Goal: Register for event/course

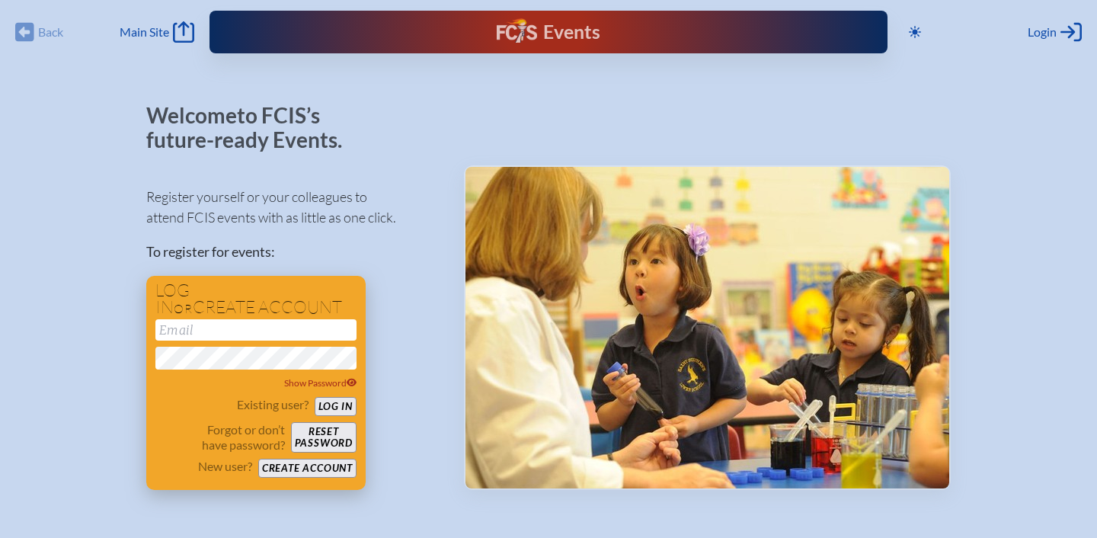
click at [217, 328] on input "email" at bounding box center [255, 329] width 201 height 21
type input "[EMAIL_ADDRESS][DOMAIN_NAME]"
click at [333, 403] on button "Log in" at bounding box center [336, 406] width 42 height 19
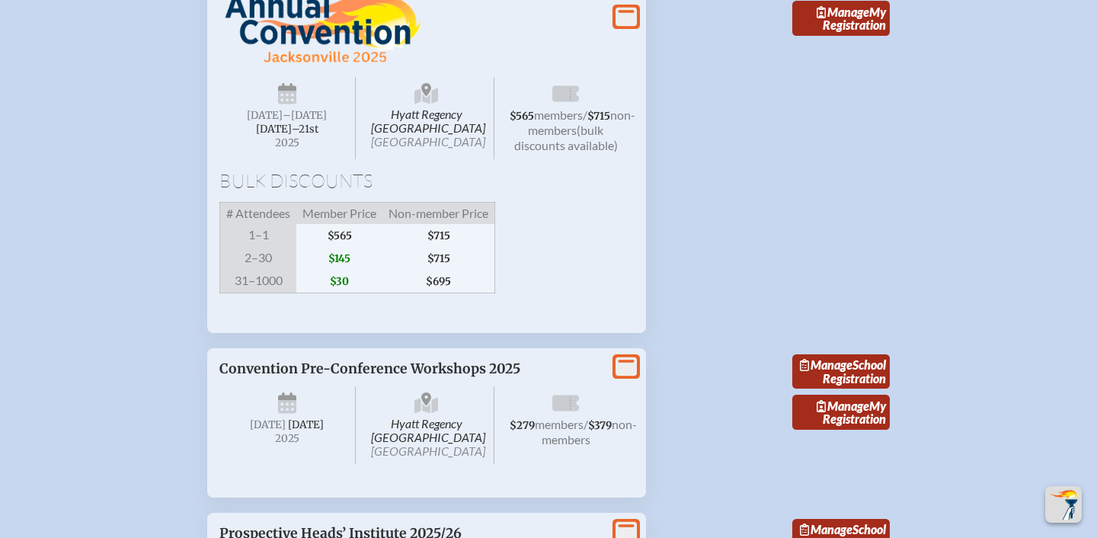
scroll to position [2964, 0]
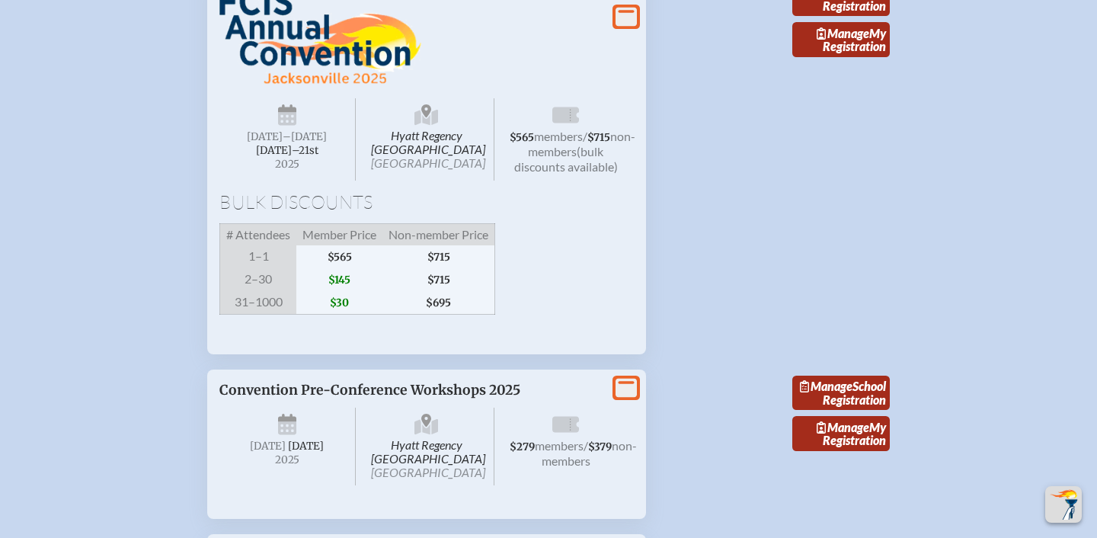
click at [630, 26] on icon at bounding box center [625, 16] width 21 height 19
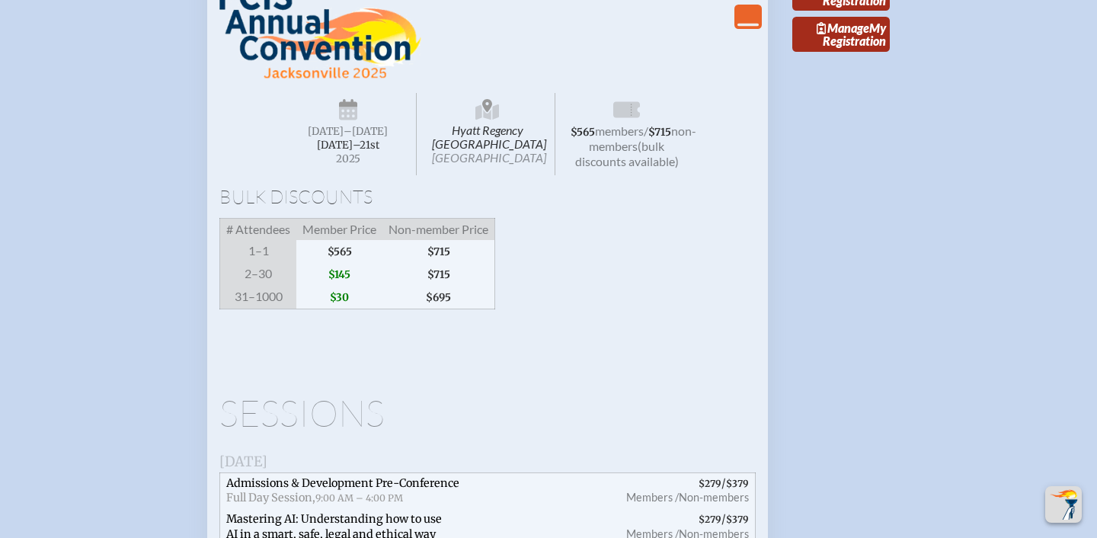
scroll to position [2974, 0]
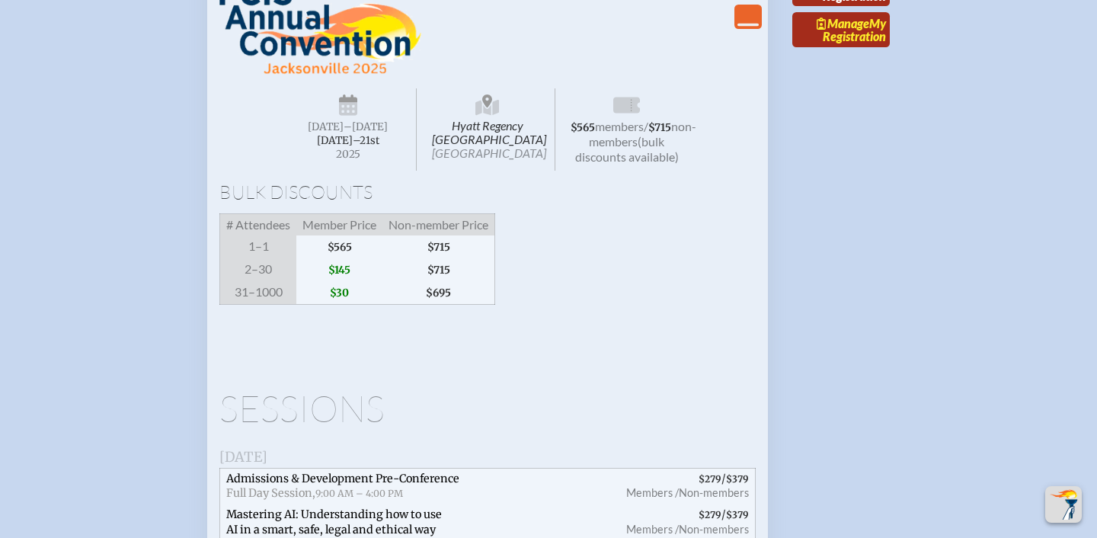
click at [848, 47] on link "Manage My Registration" at bounding box center [840, 29] width 97 height 35
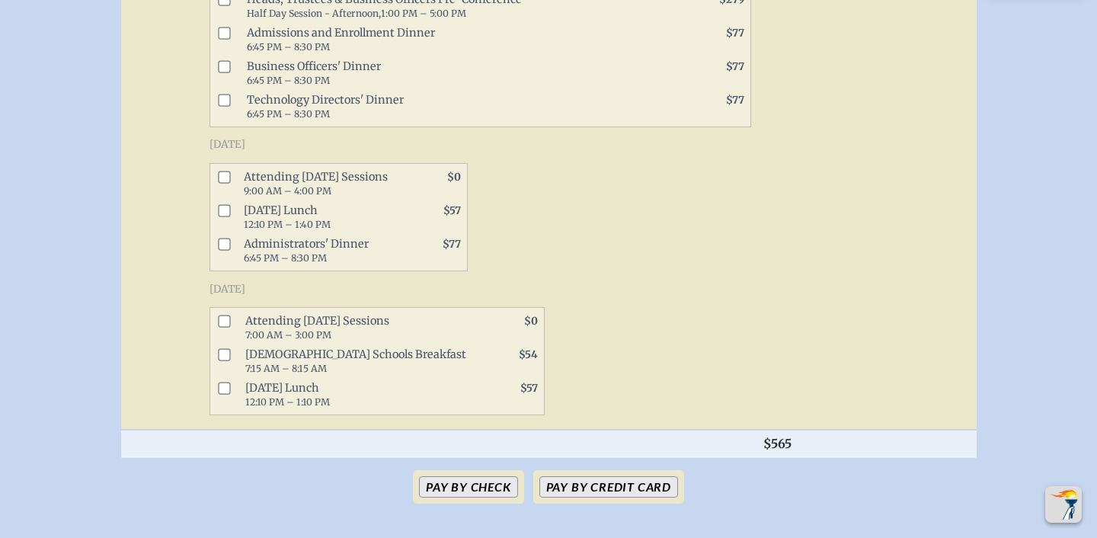
scroll to position [952, 0]
click at [225, 395] on input "checkbox" at bounding box center [224, 389] width 12 height 12
checkbox input "true"
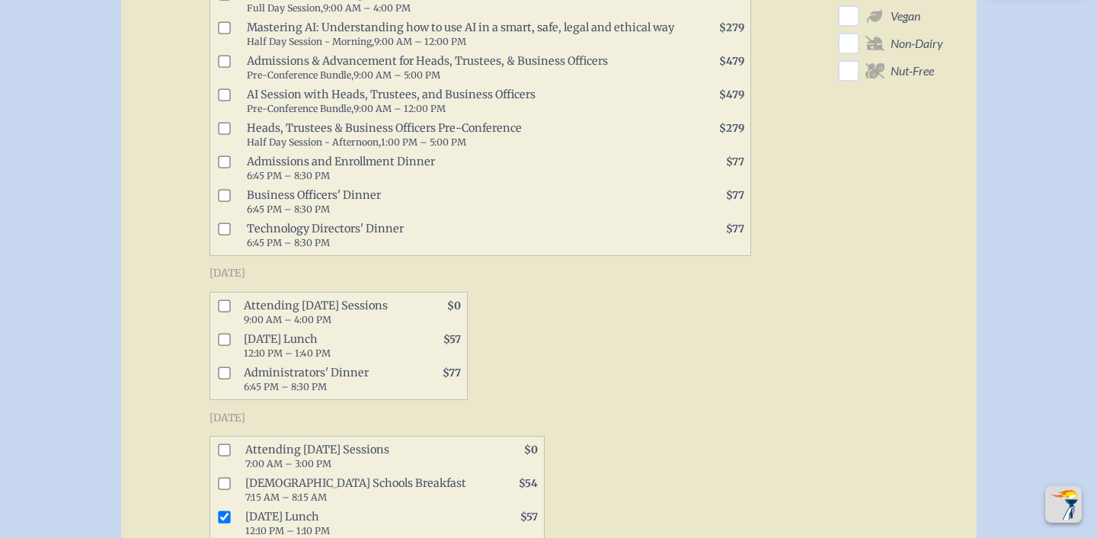
scroll to position [835, 0]
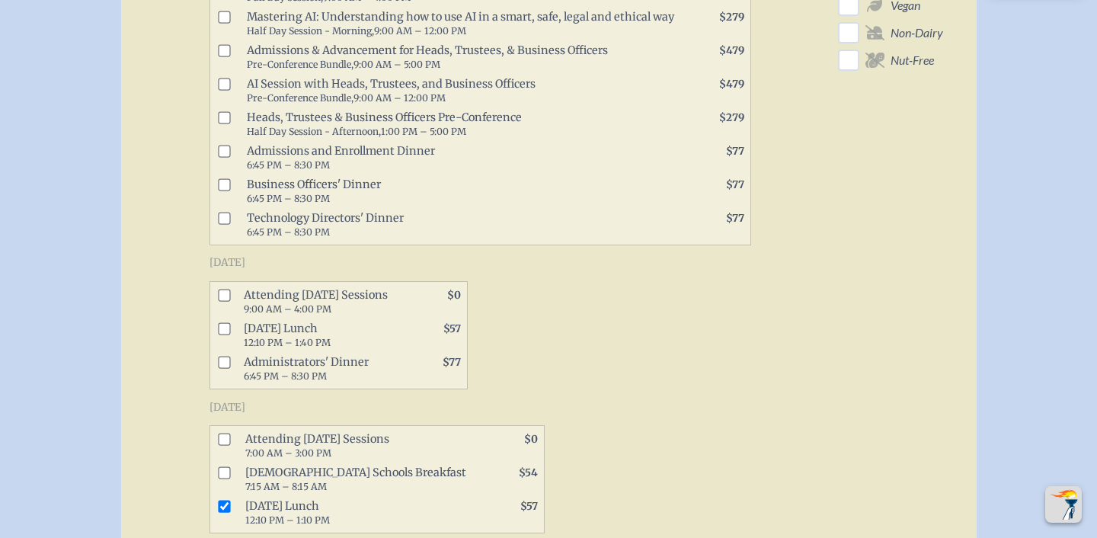
click at [226, 334] on input "checkbox" at bounding box center [224, 328] width 12 height 12
checkbox input "true"
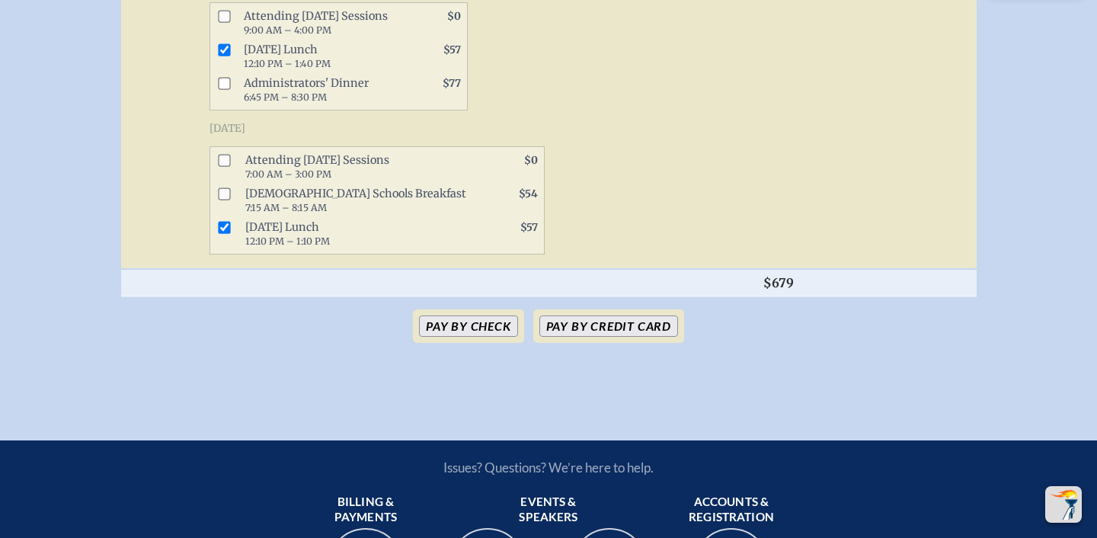
scroll to position [1114, 0]
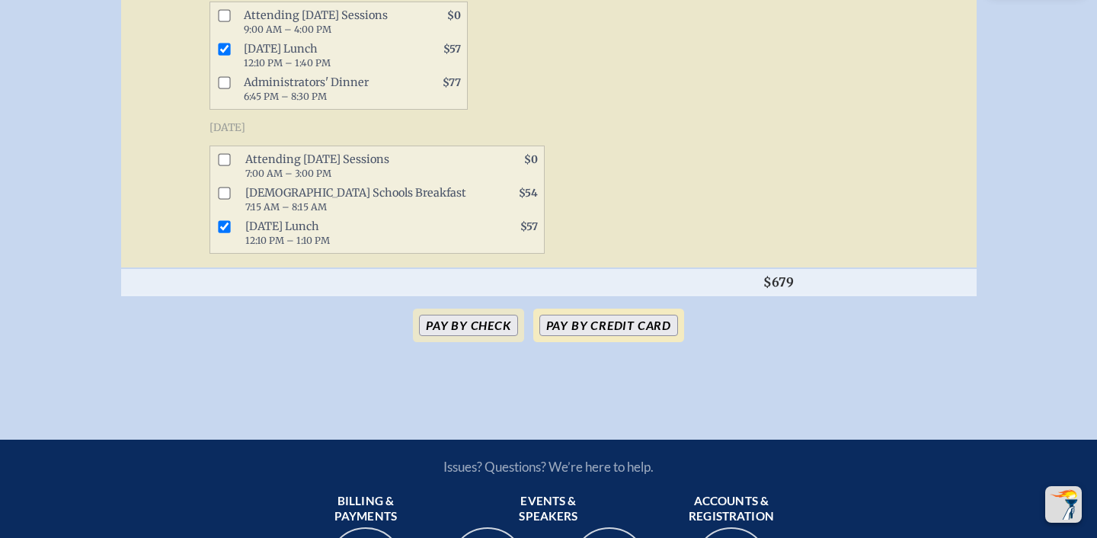
click at [615, 336] on button "Pay by Credit Card" at bounding box center [608, 325] width 139 height 21
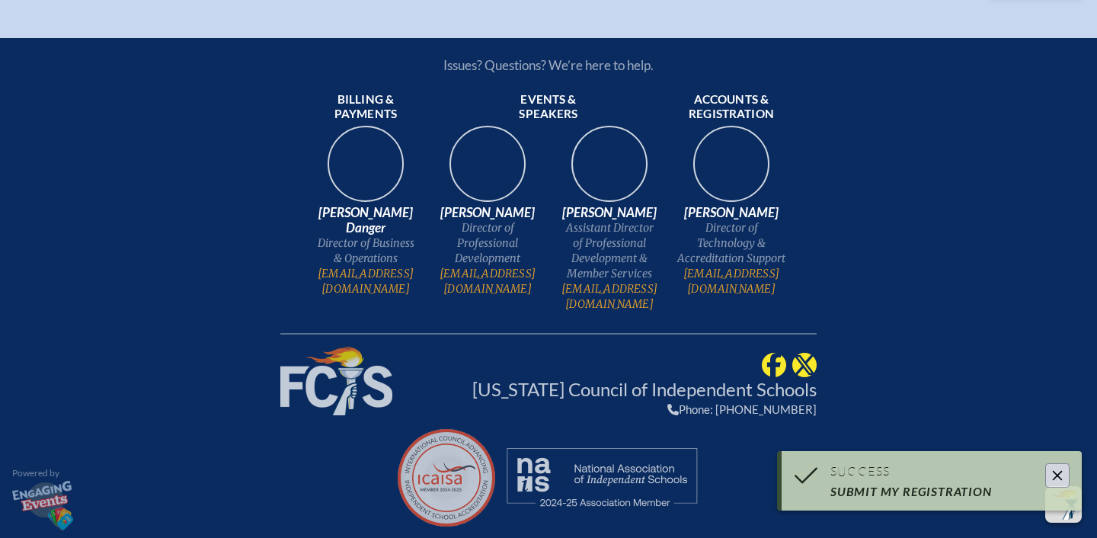
scroll to position [1023, 0]
